Goal: Entertainment & Leisure: Consume media (video, audio)

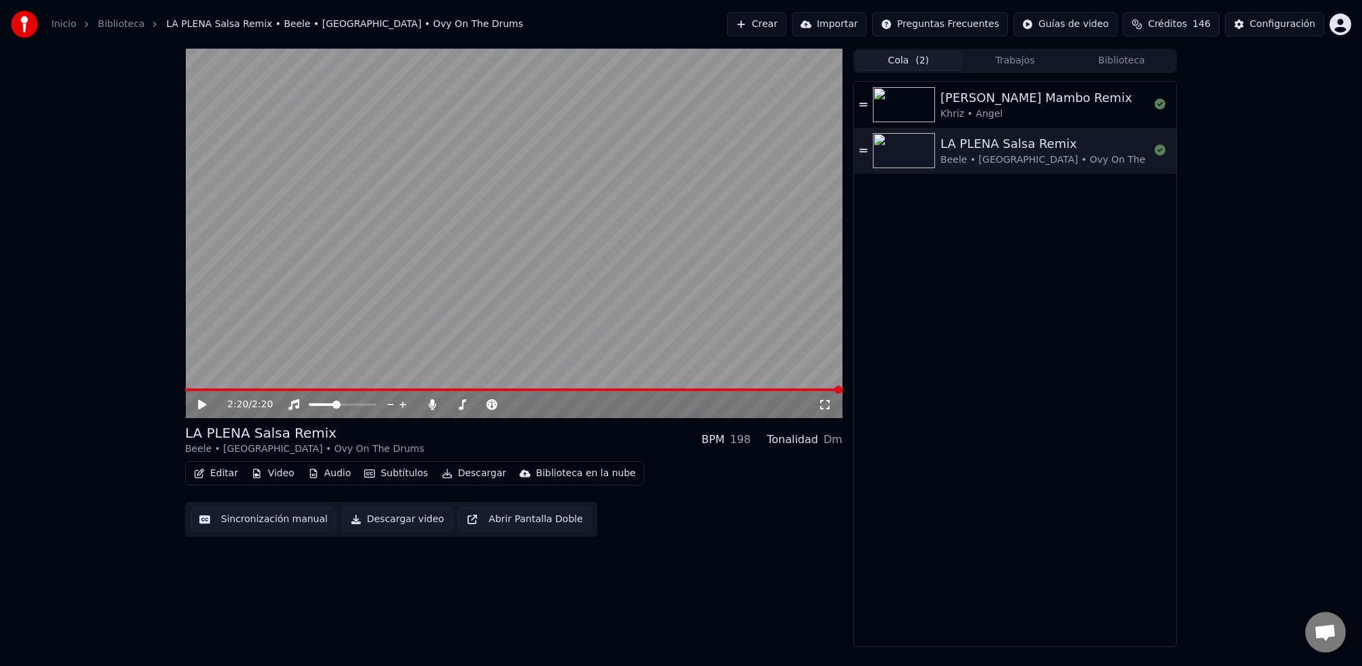
click at [909, 55] on button "Cola ( 2 )" at bounding box center [908, 61] width 107 height 20
click at [1055, 134] on div "LA PLENA Salsa Remix" at bounding box center [1059, 143] width 239 height 19
click at [478, 477] on button "Descargar" at bounding box center [474, 473] width 76 height 19
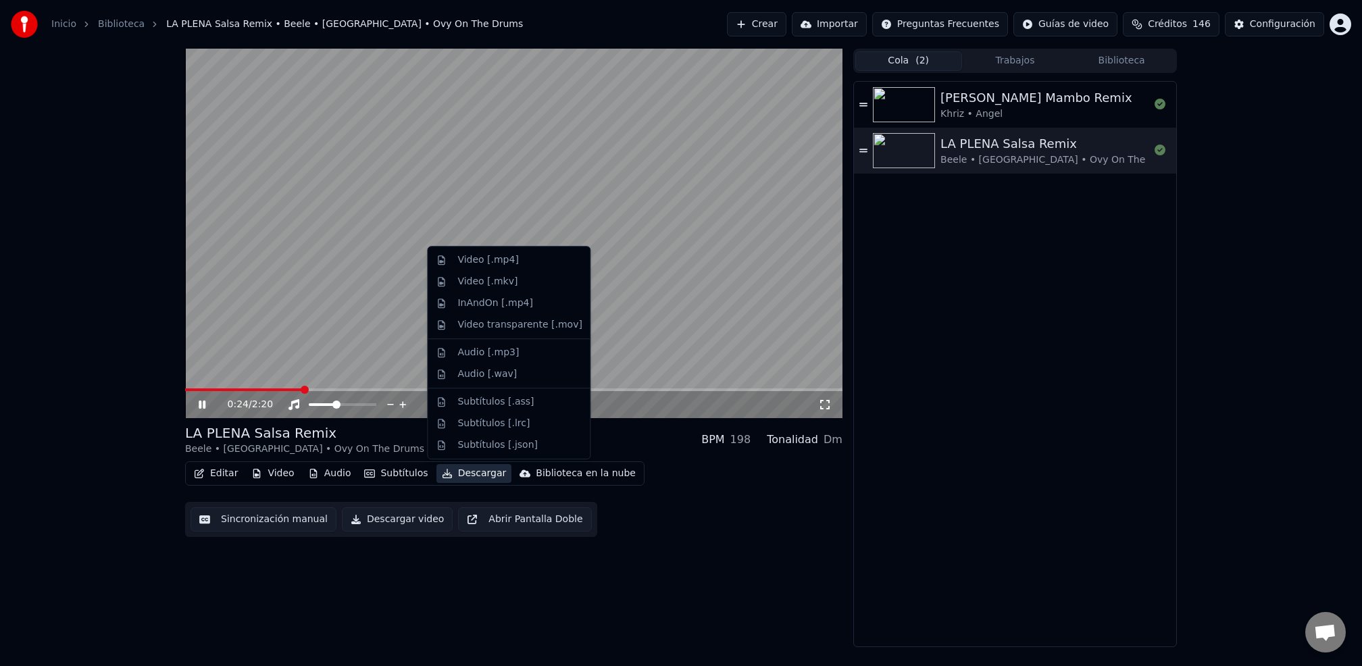
click at [799, 331] on video at bounding box center [513, 234] width 657 height 370
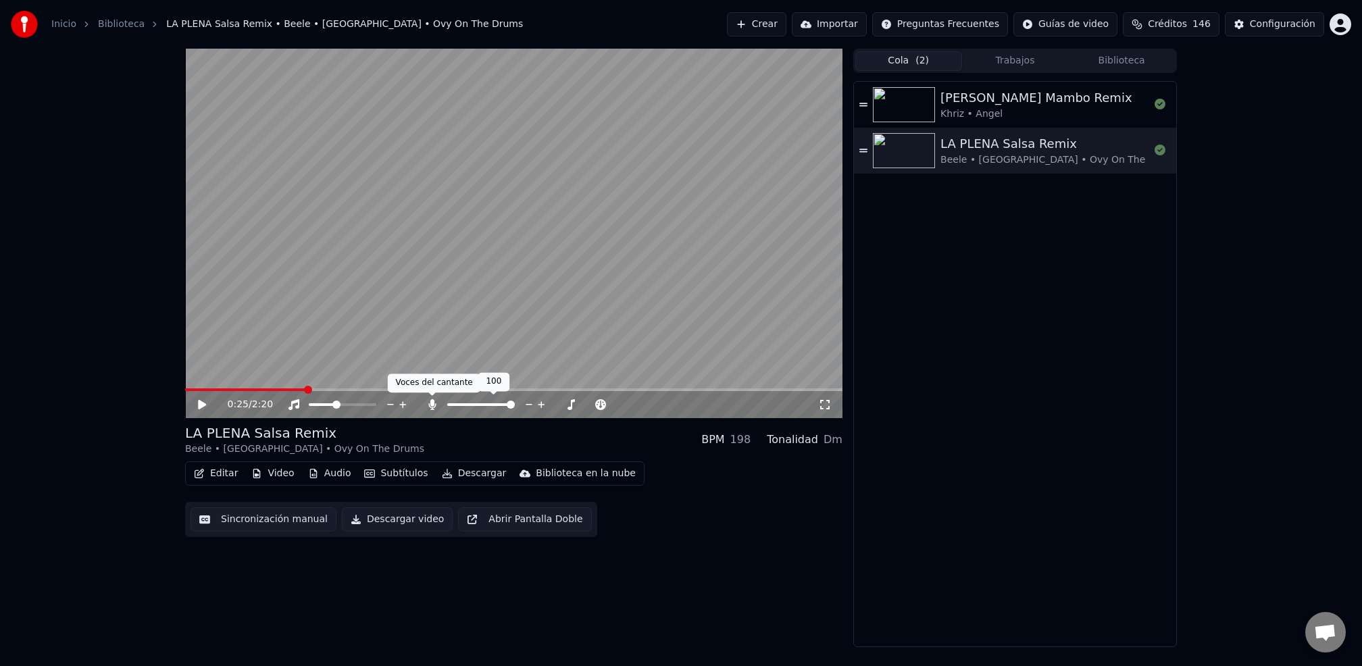
click at [428, 407] on icon at bounding box center [433, 404] width 14 height 11
click at [976, 99] on div "[PERSON_NAME] Mambo Remix" at bounding box center [1035, 98] width 191 height 19
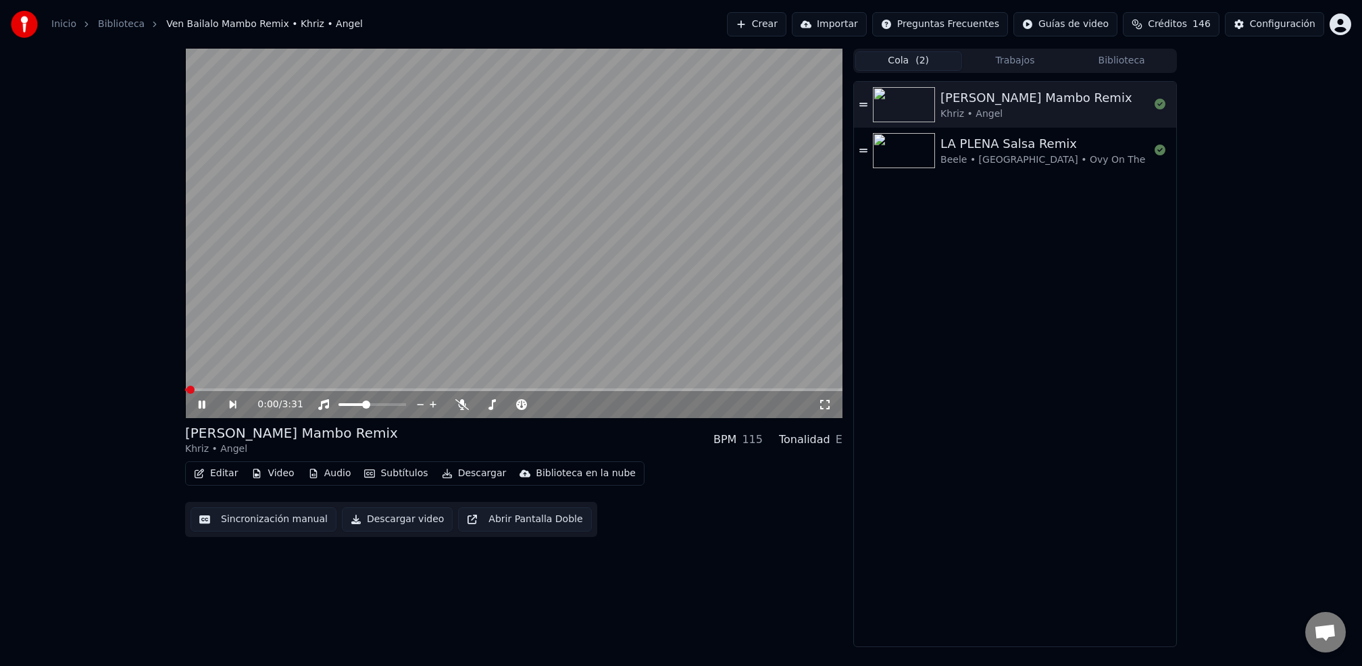
click at [963, 144] on div "LA PLENA Salsa Remix" at bounding box center [1059, 143] width 239 height 19
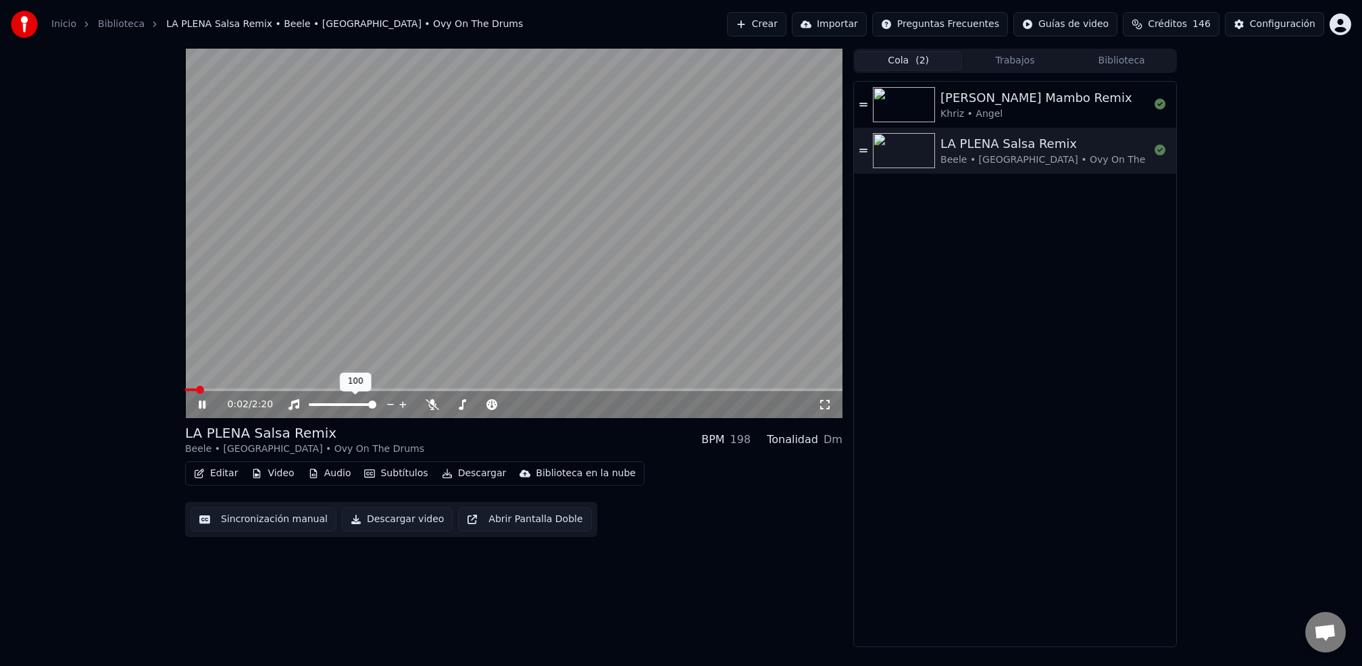
click at [376, 405] on span at bounding box center [372, 405] width 8 height 8
click at [476, 473] on button "Descargar" at bounding box center [474, 473] width 76 height 19
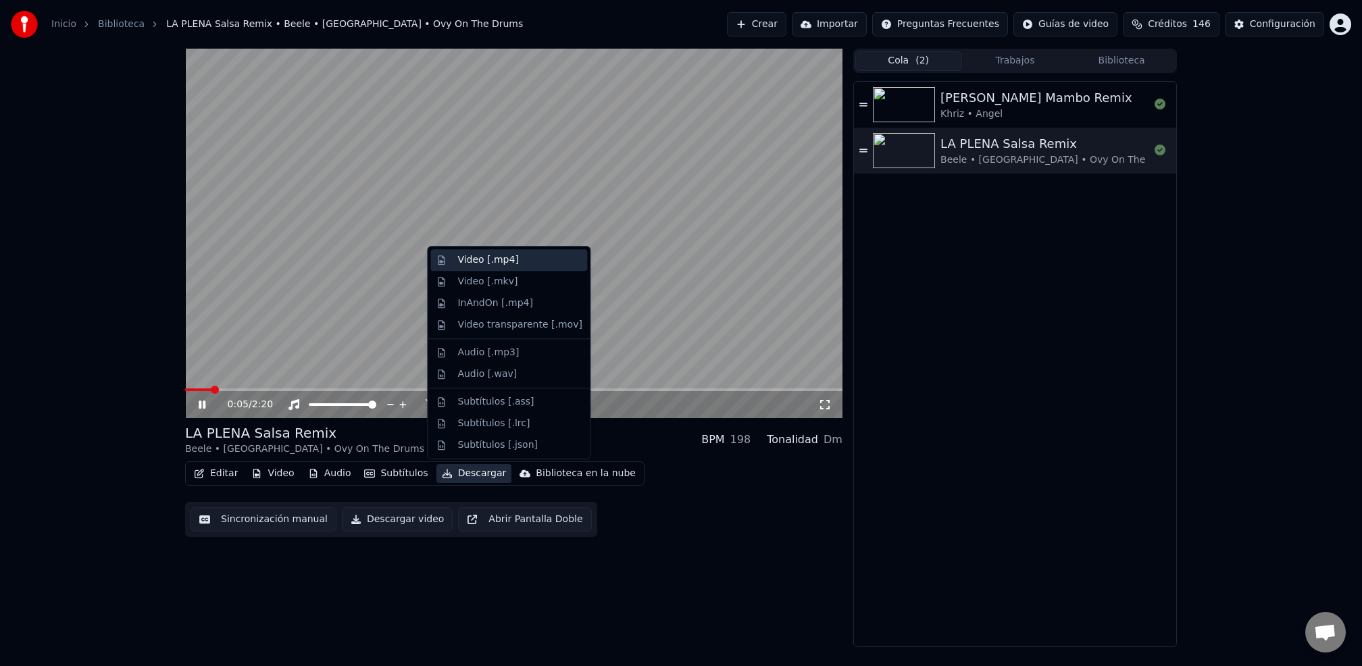
click at [506, 265] on div "Video [.mp4]" at bounding box center [487, 260] width 61 height 14
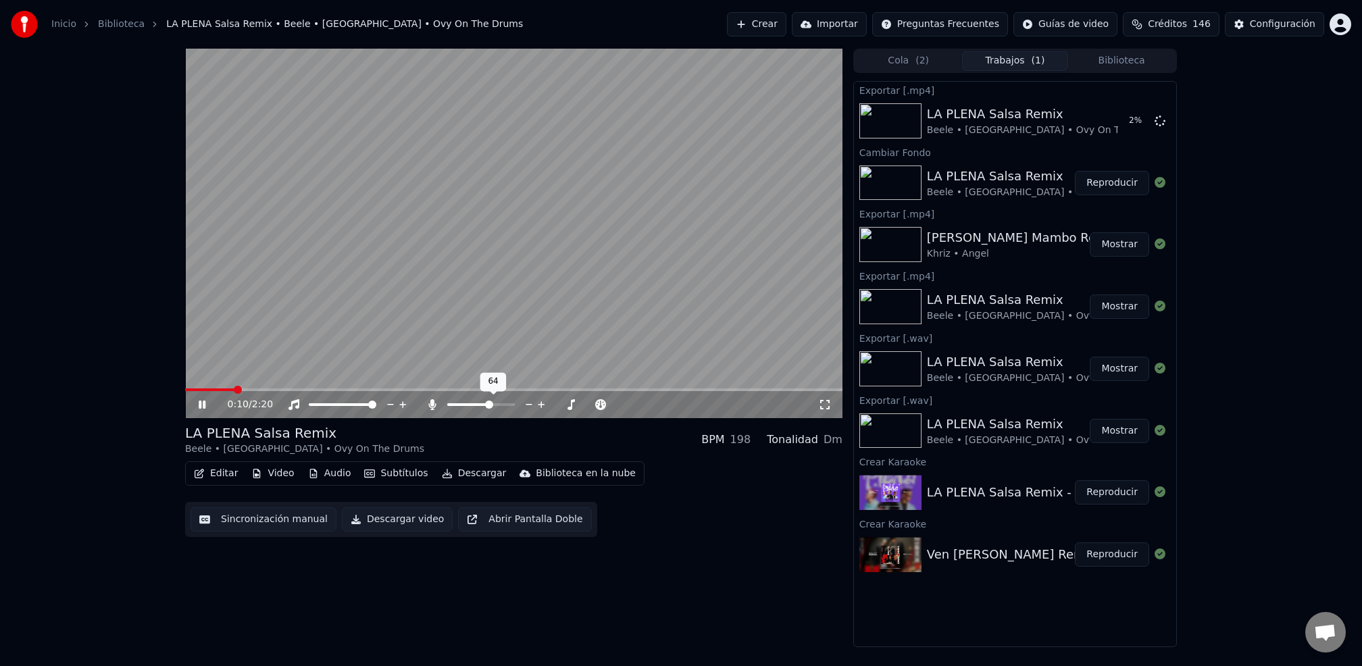
click at [490, 405] on span at bounding box center [489, 405] width 8 height 8
click at [309, 403] on span at bounding box center [313, 405] width 8 height 8
click at [202, 407] on icon at bounding box center [212, 404] width 32 height 11
click at [1134, 116] on button "Mostrar" at bounding box center [1119, 121] width 59 height 24
click at [555, 391] on span at bounding box center [370, 389] width 371 height 3
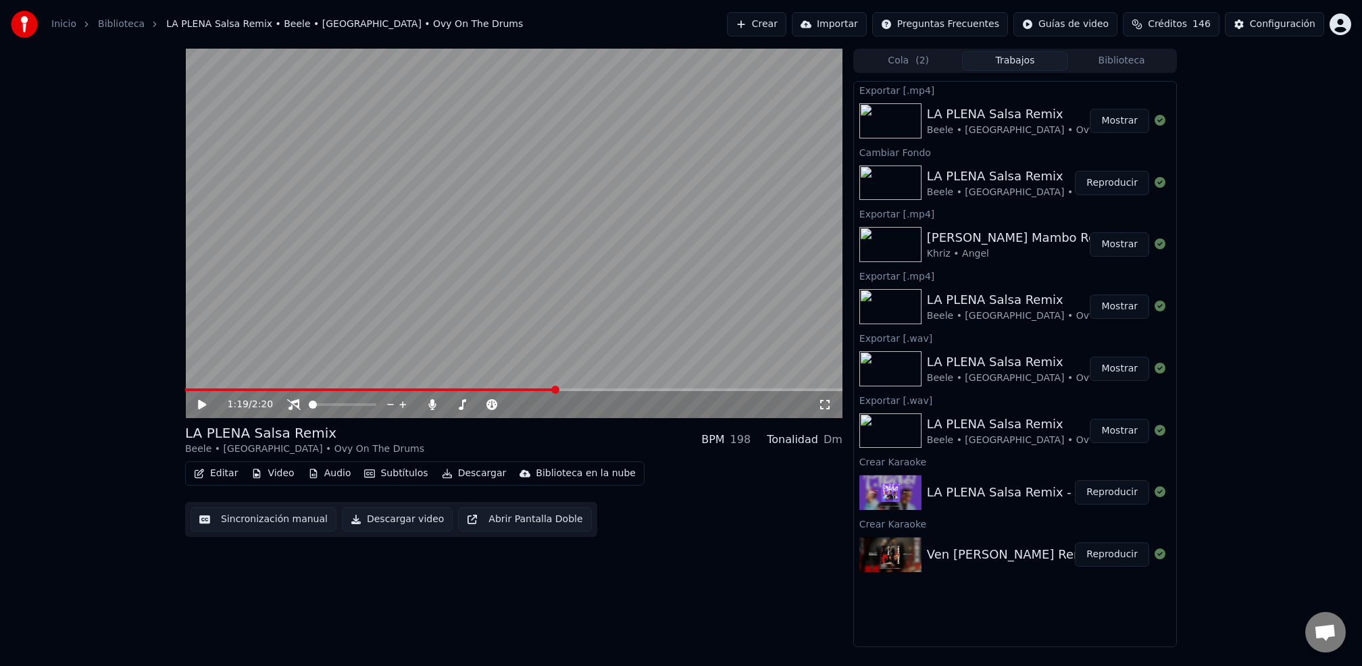
click at [1129, 122] on button "Mostrar" at bounding box center [1119, 121] width 59 height 24
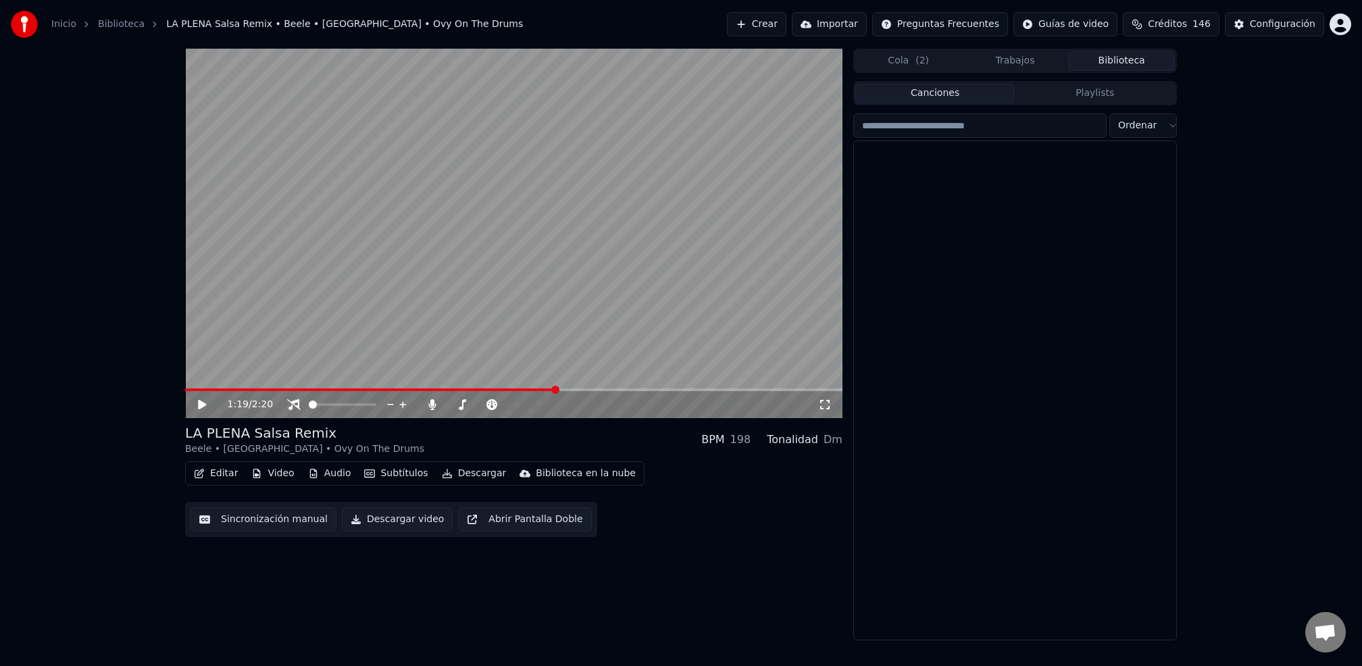
click at [1097, 64] on button "Biblioteca" at bounding box center [1121, 61] width 107 height 20
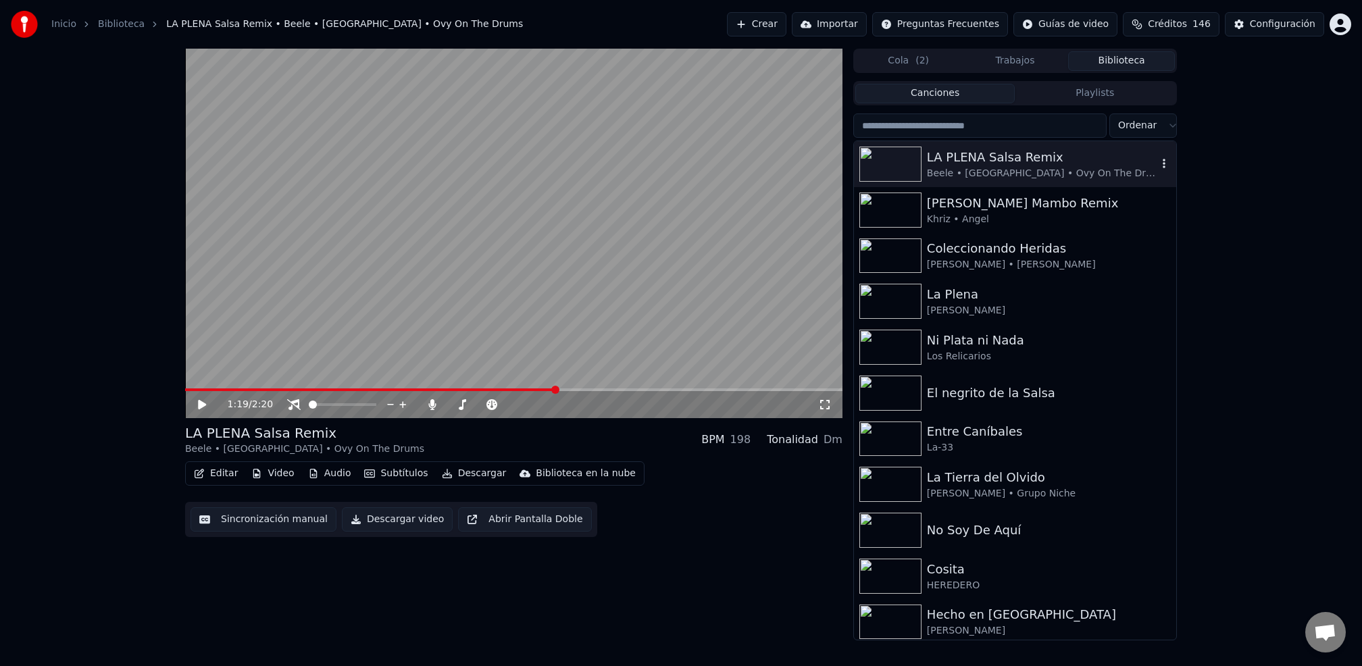
click at [961, 173] on div "Beele • [GEOGRAPHIC_DATA] • Ovy On The Drums" at bounding box center [1042, 174] width 230 height 14
click at [825, 406] on icon at bounding box center [825, 404] width 14 height 11
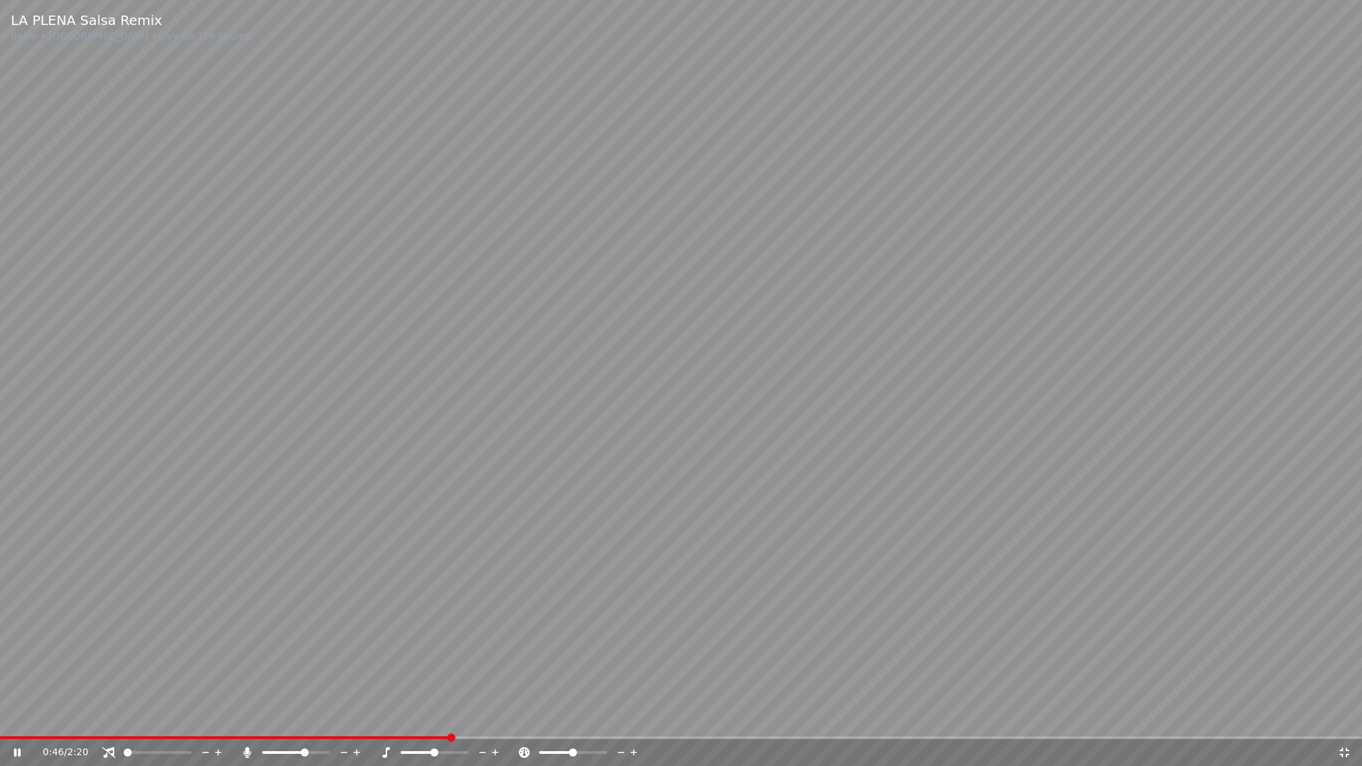
click at [606, 666] on div "0:46 / 2:20" at bounding box center [681, 752] width 1362 height 27
click at [603, 666] on span at bounding box center [681, 737] width 1362 height 3
click at [567, 666] on video at bounding box center [681, 383] width 1362 height 766
click at [561, 666] on video at bounding box center [681, 383] width 1362 height 766
click at [551, 666] on span at bounding box center [313, 737] width 627 height 3
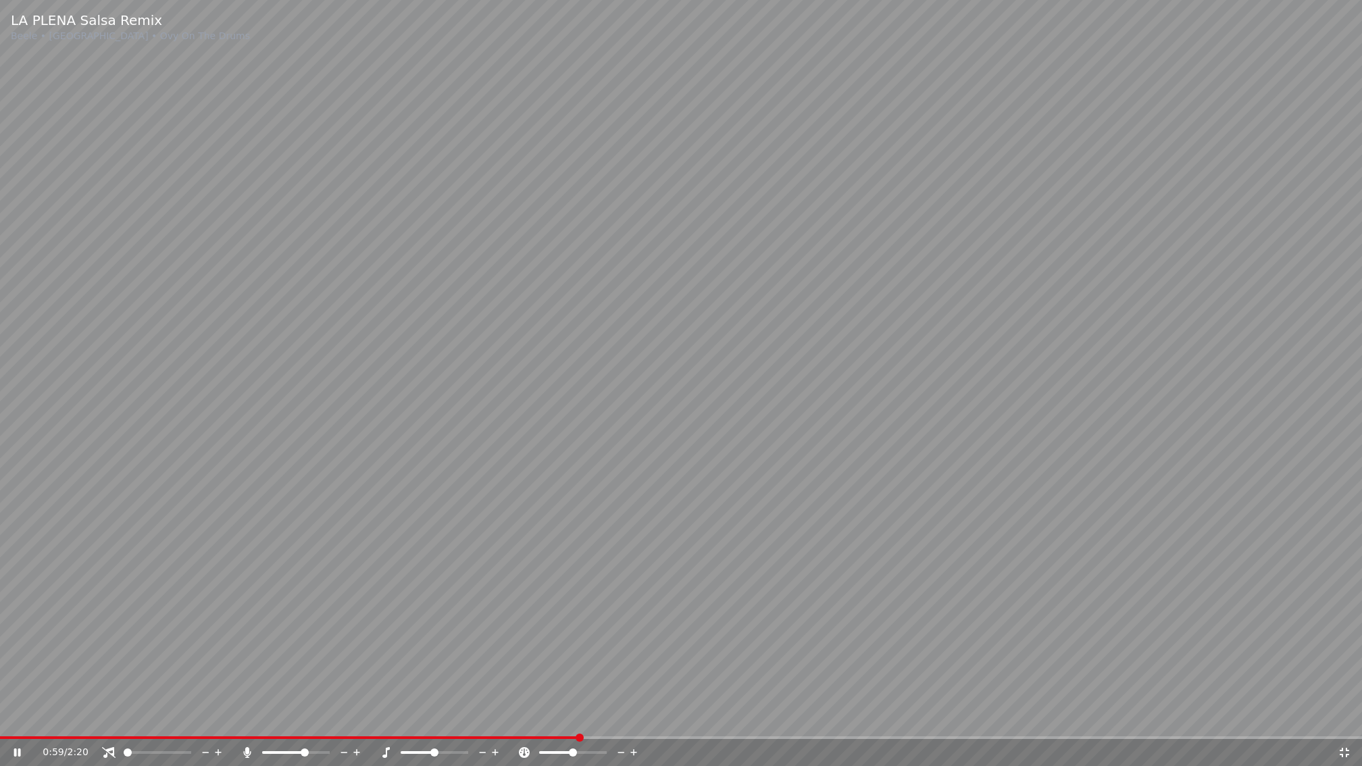
click at [474, 666] on span at bounding box center [289, 737] width 579 height 3
drag, startPoint x: 638, startPoint y: 731, endPoint x: 629, endPoint y: 738, distance: 12.0
click at [638, 666] on video at bounding box center [681, 383] width 1362 height 766
click at [622, 666] on span at bounding box center [311, 737] width 622 height 3
click at [557, 666] on div "1:04 / 2:20" at bounding box center [681, 752] width 1362 height 27
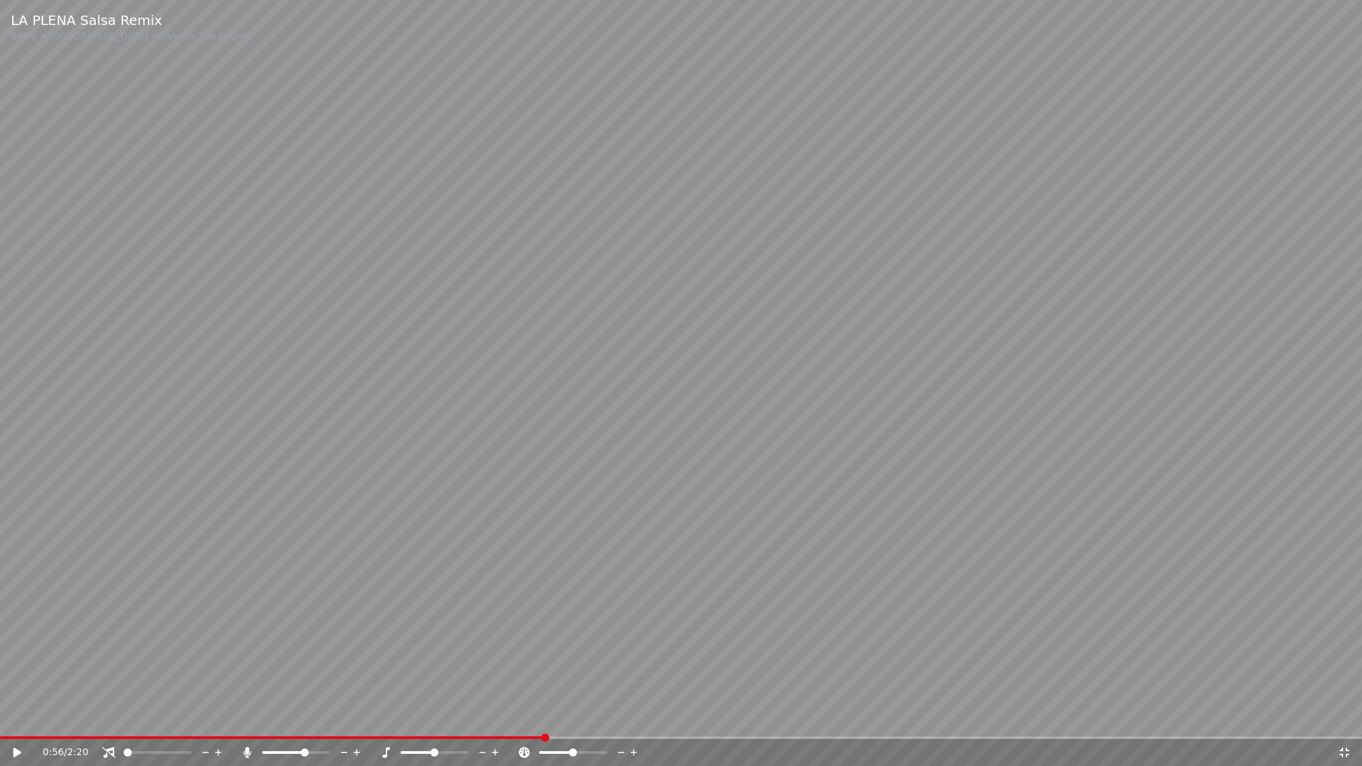
click at [545, 666] on span at bounding box center [272, 737] width 545 height 3
click at [16, 666] on icon at bounding box center [18, 752] width 8 height 9
click at [572, 666] on div "0:59 / 2:20" at bounding box center [681, 752] width 1362 height 27
click at [568, 666] on div "0:59 / 2:20" at bounding box center [681, 752] width 1362 height 27
click at [555, 666] on span at bounding box center [289, 737] width 579 height 3
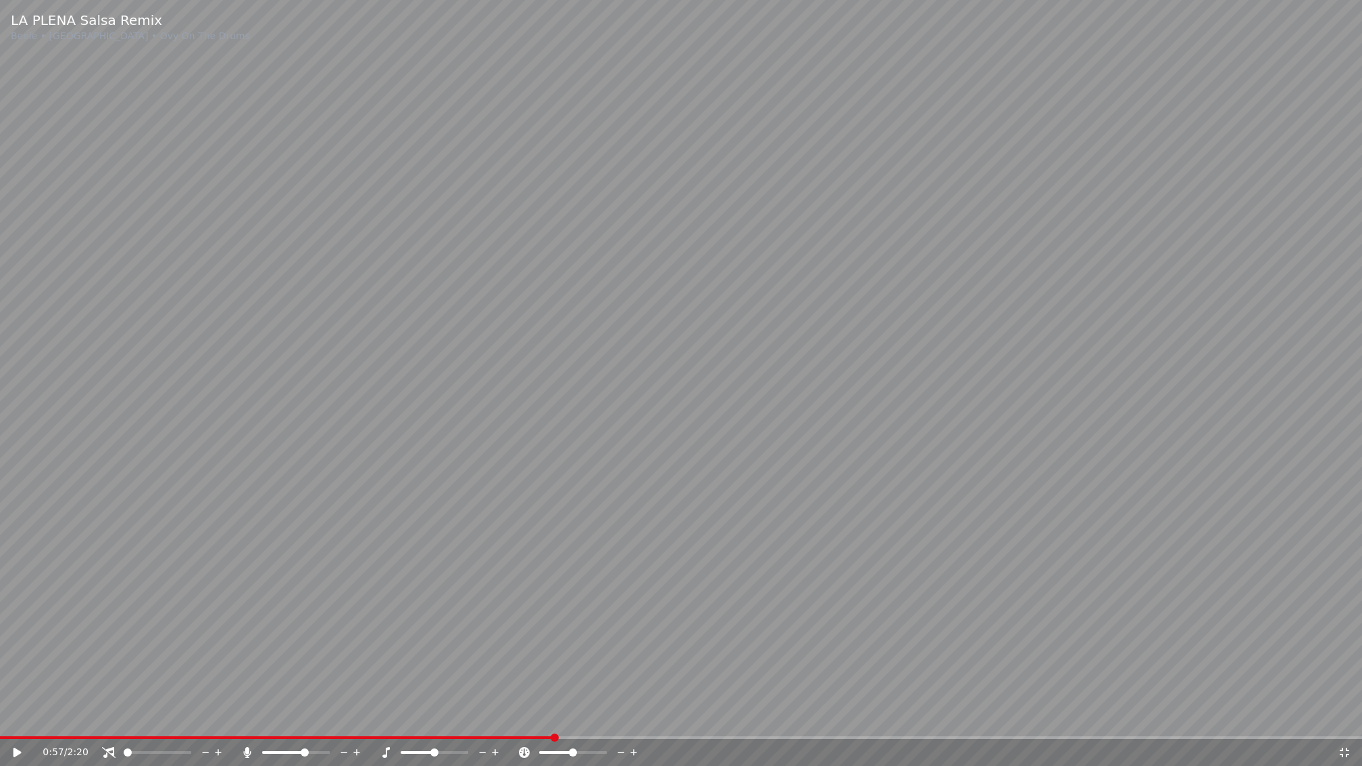
click at [14, 666] on icon at bounding box center [18, 752] width 8 height 9
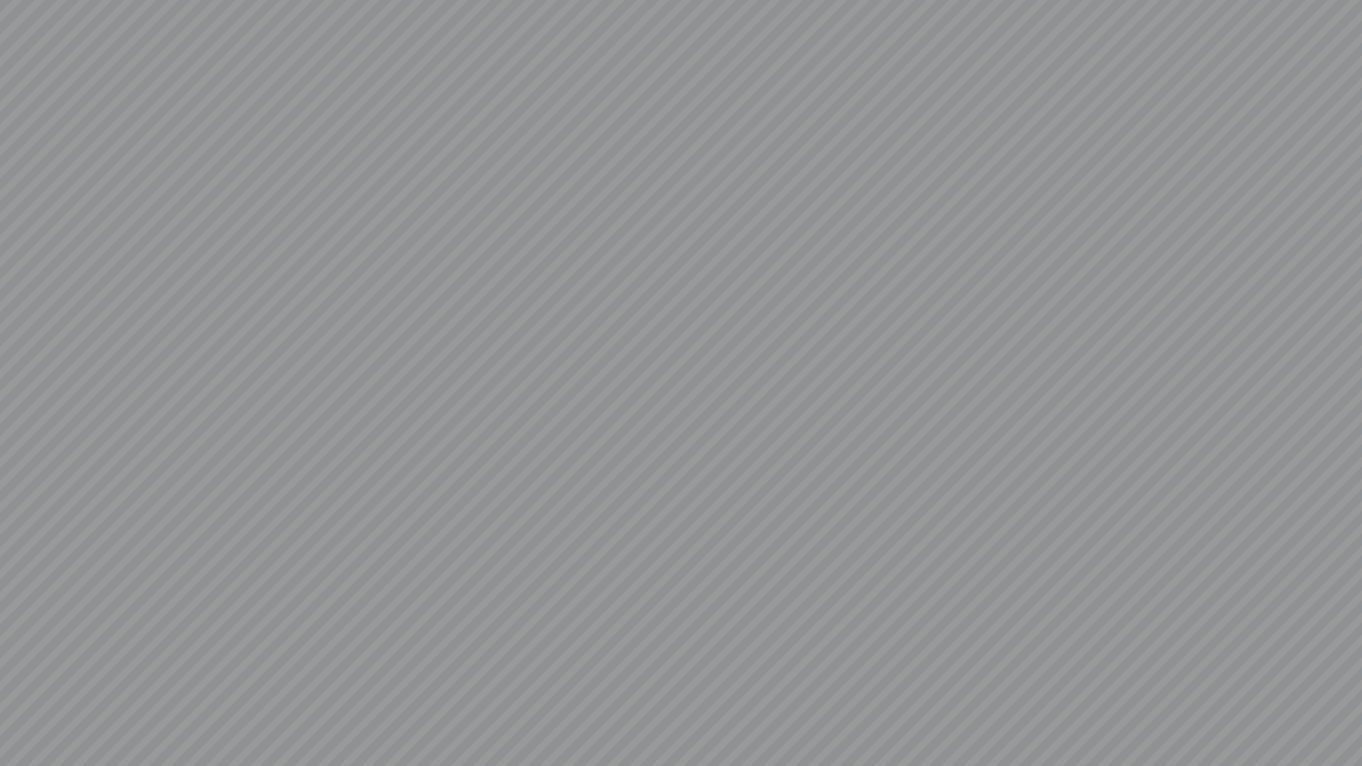
click at [14, 666] on video at bounding box center [681, 383] width 1362 height 766
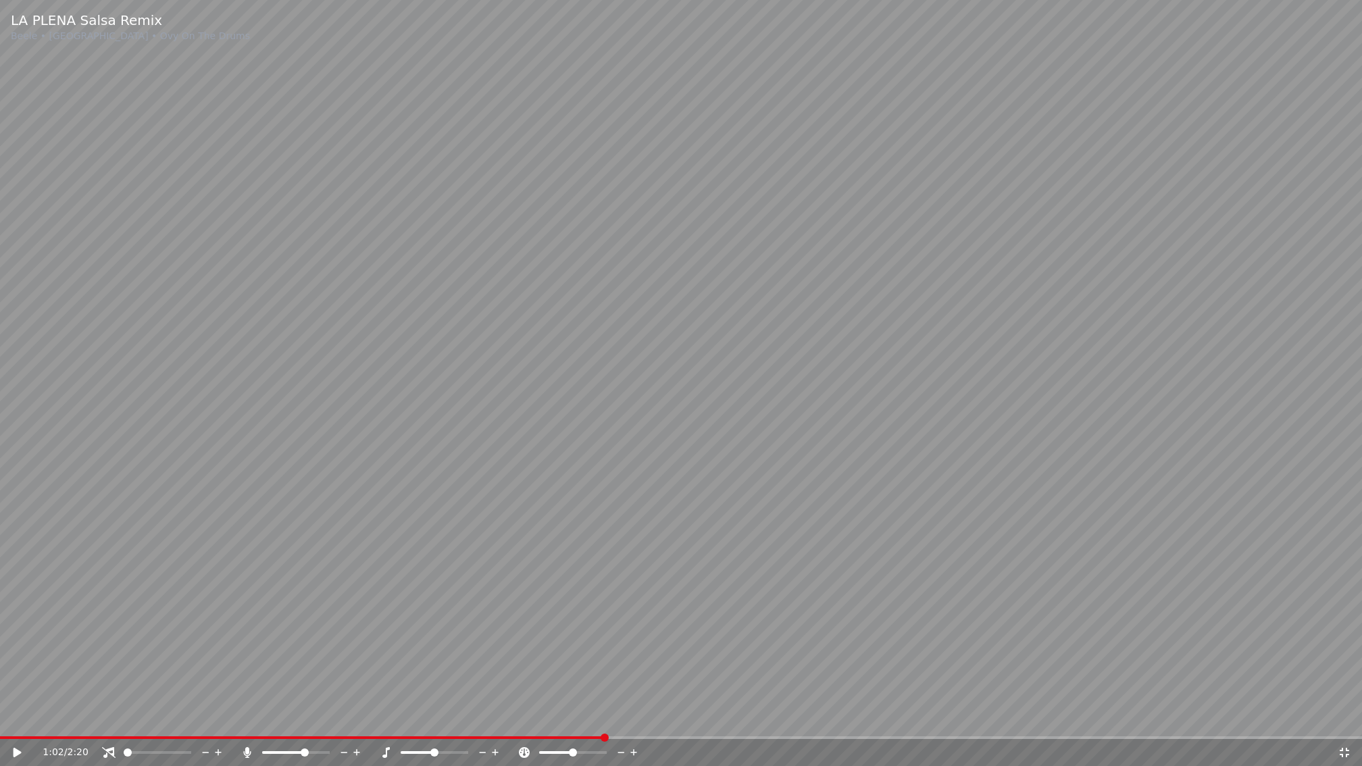
click at [555, 666] on span at bounding box center [302, 737] width 604 height 3
click at [20, 666] on icon at bounding box center [27, 752] width 32 height 11
click at [520, 666] on span at bounding box center [442, 737] width 884 height 3
click at [631, 666] on video at bounding box center [681, 383] width 1362 height 766
click at [643, 666] on span at bounding box center [681, 737] width 1362 height 3
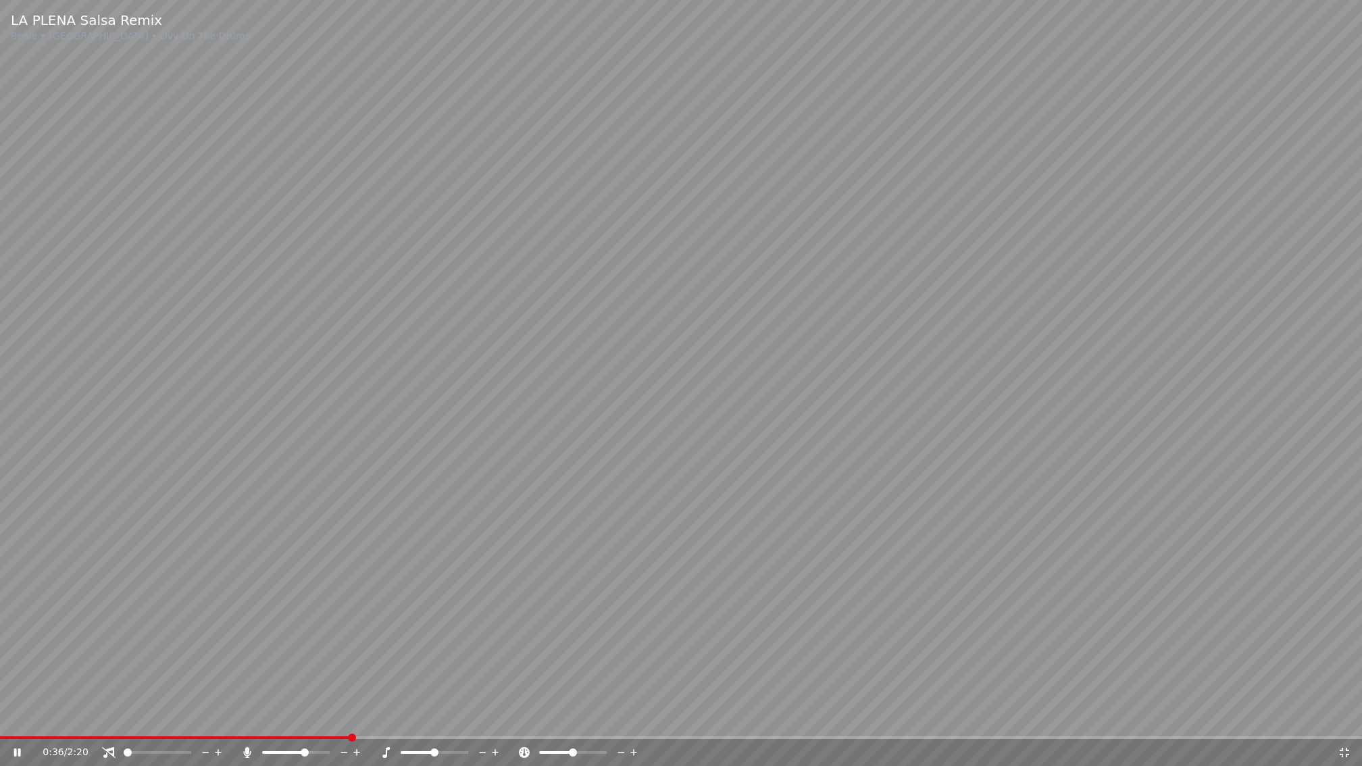
click at [347, 666] on span at bounding box center [175, 737] width 350 height 3
click at [459, 666] on span at bounding box center [681, 737] width 1362 height 3
click at [17, 666] on icon at bounding box center [27, 752] width 32 height 11
click at [17, 666] on icon at bounding box center [18, 752] width 8 height 9
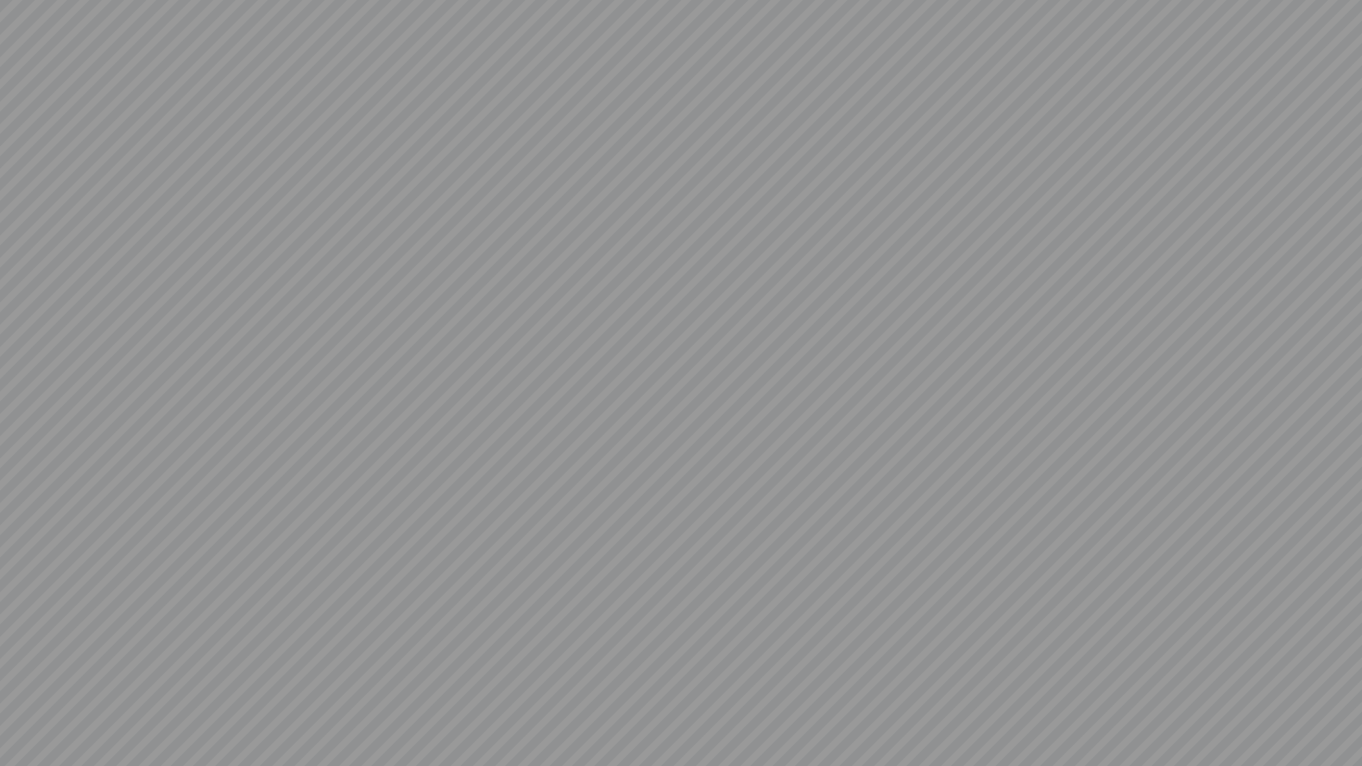
click at [17, 666] on video at bounding box center [681, 383] width 1362 height 766
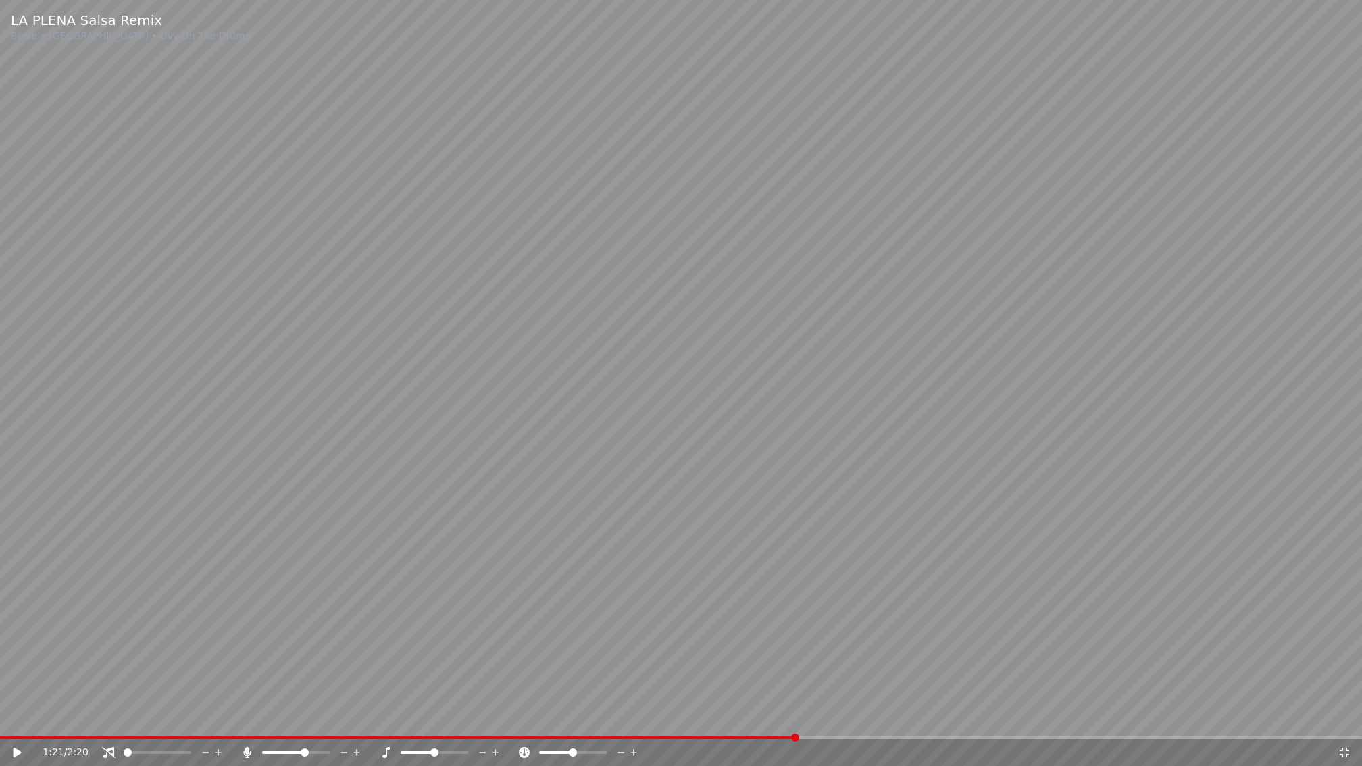
click at [17, 666] on icon at bounding box center [18, 752] width 8 height 9
click at [495, 666] on span at bounding box center [406, 737] width 813 height 3
